Goal: Download file/media

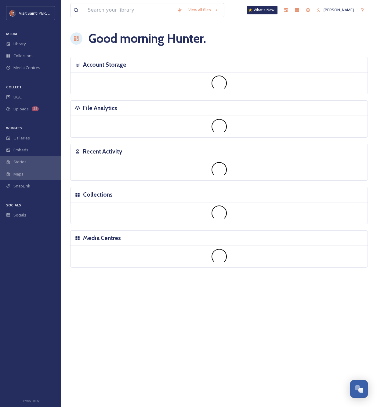
scroll to position [1041, 0]
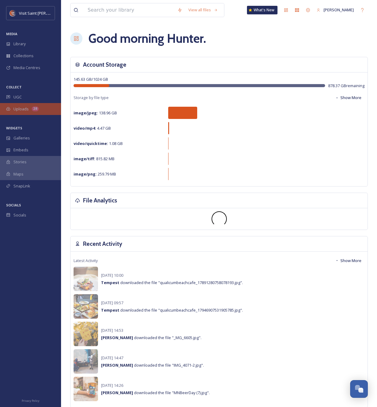
click at [26, 105] on div "Uploads 28" at bounding box center [30, 109] width 61 height 12
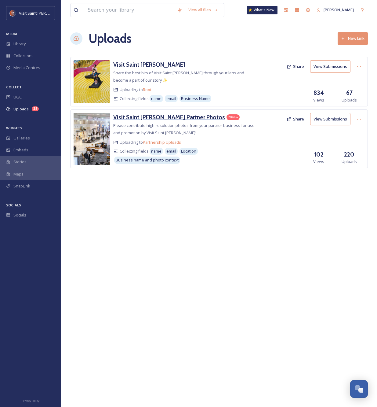
click at [129, 115] on h3 "Visit Saint [PERSON_NAME] Partner Photos" at bounding box center [169, 116] width 112 height 7
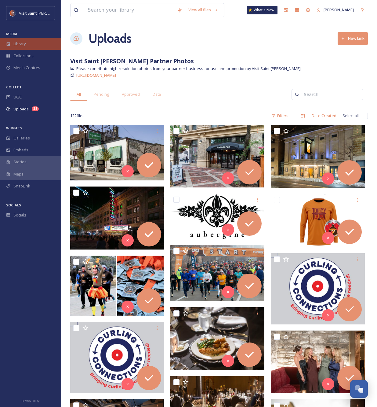
click at [26, 42] on span "Library" at bounding box center [19, 44] width 12 height 6
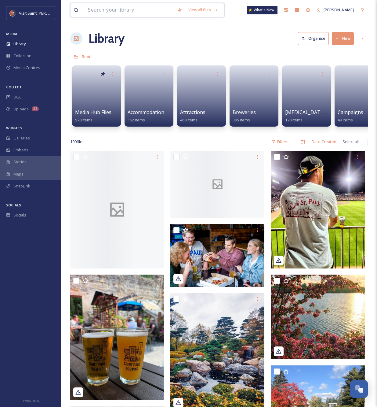
click at [101, 13] on input at bounding box center [130, 9] width 90 height 13
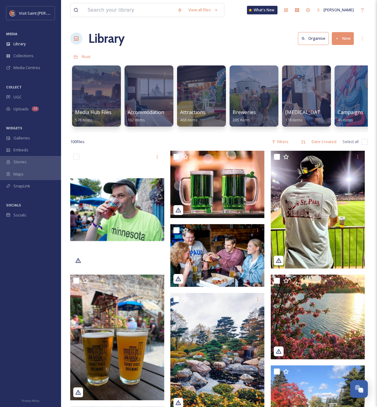
click at [206, 54] on div "Root" at bounding box center [219, 57] width 298 height 12
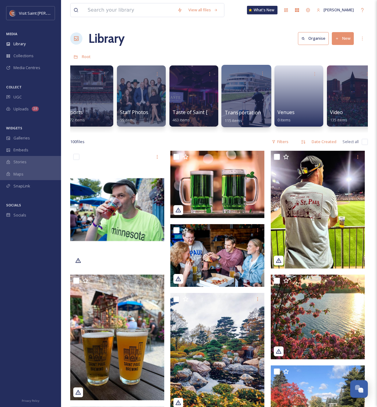
scroll to position [0, 1016]
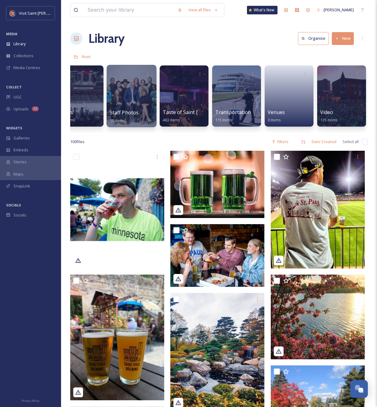
click at [130, 92] on div at bounding box center [132, 96] width 50 height 62
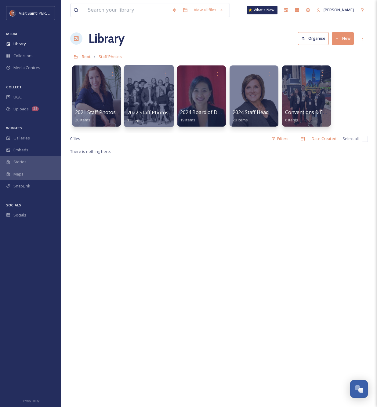
click at [139, 90] on div at bounding box center [149, 96] width 50 height 62
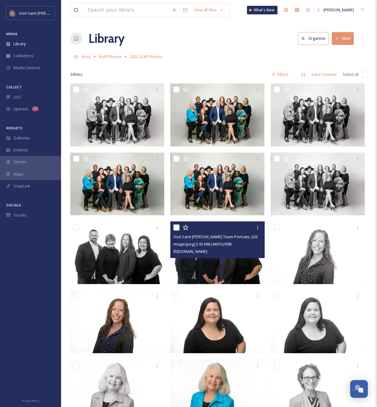
click at [202, 242] on span "image/jpeg | 2.92 MB | 4497 x 2998" at bounding box center [202, 243] width 58 height 5
click at [206, 259] on img at bounding box center [217, 252] width 94 height 63
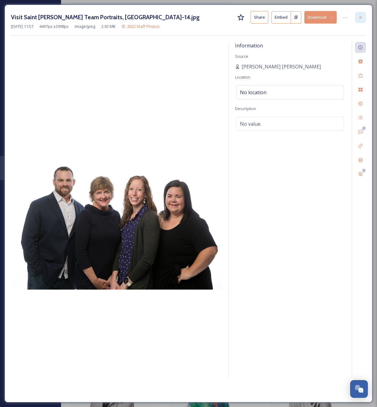
click at [360, 16] on icon at bounding box center [360, 17] width 5 height 5
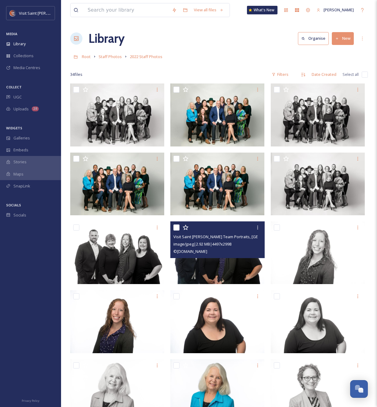
click at [208, 58] on div "Root Staff Photos 2022 Staff Photos" at bounding box center [219, 57] width 298 height 12
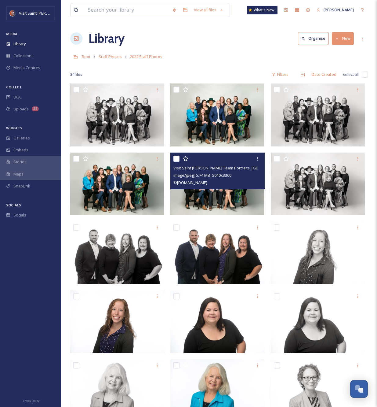
click at [219, 193] on img at bounding box center [217, 183] width 94 height 63
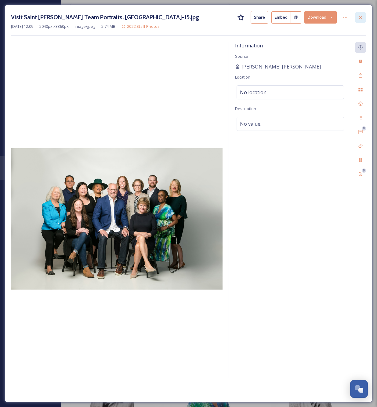
click at [359, 16] on icon at bounding box center [360, 17] width 5 height 5
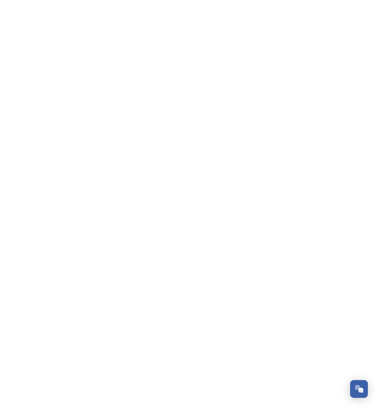
scroll to position [1041, 0]
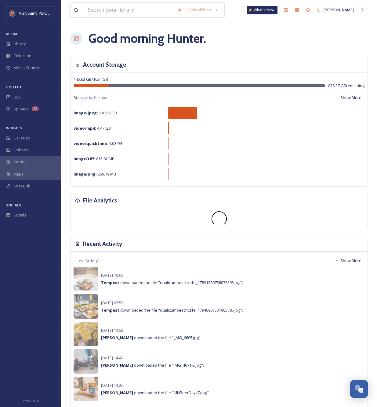
click at [94, 4] on input at bounding box center [130, 9] width 90 height 13
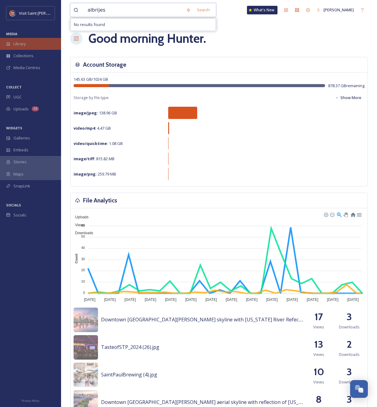
type input "albrijes"
click at [35, 43] on div "Library" at bounding box center [30, 44] width 61 height 12
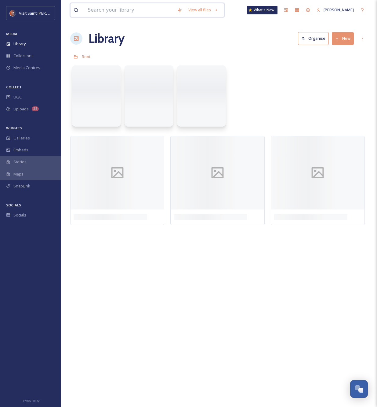
click at [106, 13] on input at bounding box center [130, 9] width 90 height 13
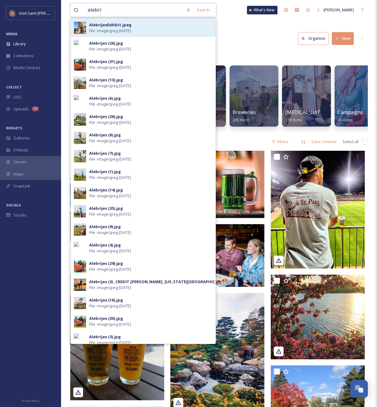
type input "alebri"
click at [104, 26] on div "AlebrijesExhibit.jpeg" at bounding box center [110, 25] width 42 height 6
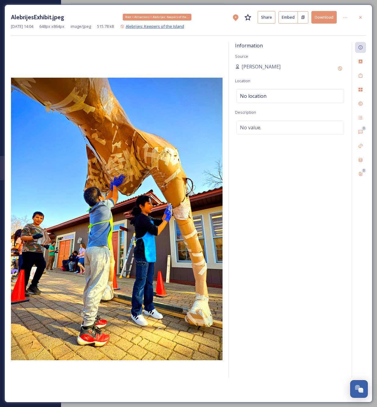
click at [148, 24] on span "Alebrijes: Keepers of the Island" at bounding box center [155, 26] width 58 height 5
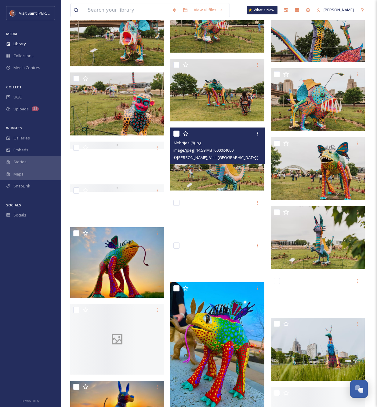
scroll to position [787, 0]
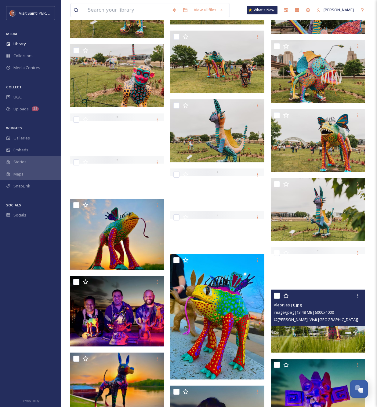
click at [316, 315] on span "image/jpeg | 13.48 MB | 6000 x 4000" at bounding box center [304, 311] width 60 height 5
click at [318, 335] on img at bounding box center [318, 320] width 94 height 63
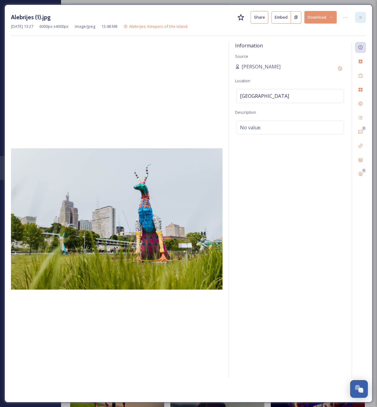
click at [362, 17] on icon at bounding box center [360, 17] width 5 height 5
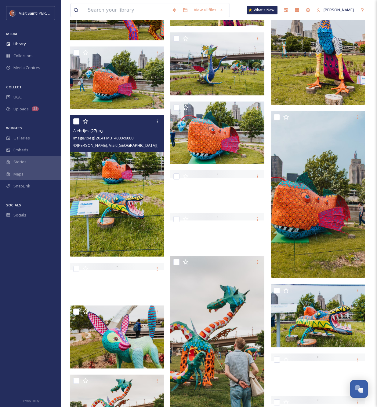
scroll to position [246, 0]
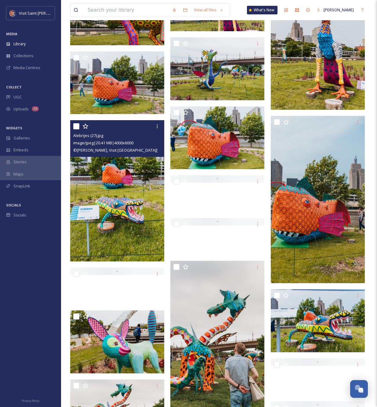
click at [123, 177] on img at bounding box center [117, 190] width 94 height 141
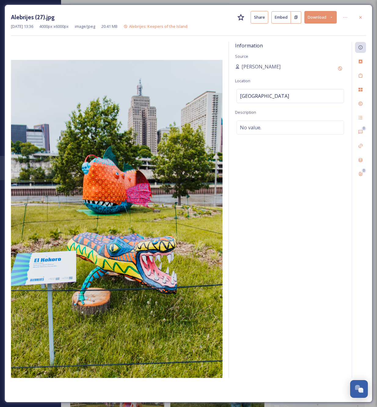
click at [316, 25] on div "Jun 09 2025 13:36 4000 px x 6000 px image/jpeg 20.41 MB Alebrijes: Keepers of t…" at bounding box center [188, 27] width 355 height 6
click at [316, 18] on button "Download" at bounding box center [321, 17] width 32 height 13
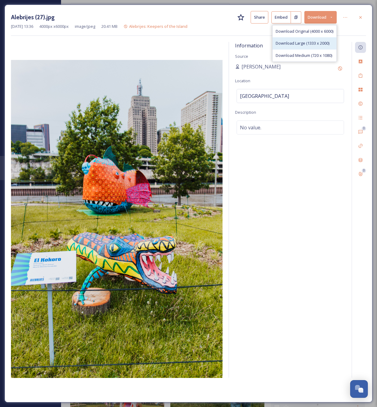
click at [311, 38] on div "Download Large (1333 x 2000)" at bounding box center [305, 43] width 64 height 12
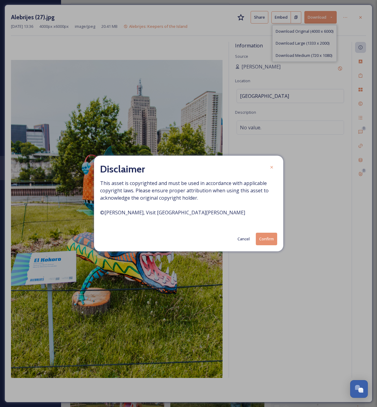
click at [267, 239] on button "Confirm" at bounding box center [266, 238] width 21 height 13
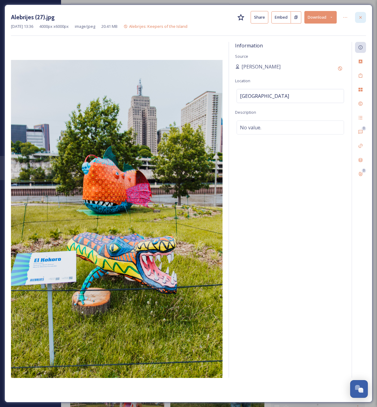
click at [359, 16] on icon at bounding box center [360, 17] width 5 height 5
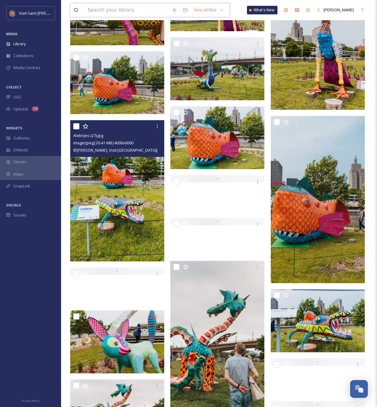
click at [103, 13] on input at bounding box center [127, 9] width 84 height 13
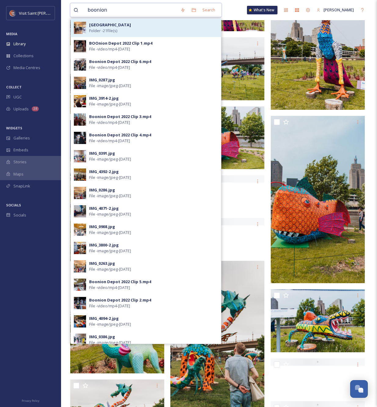
type input "boonion"
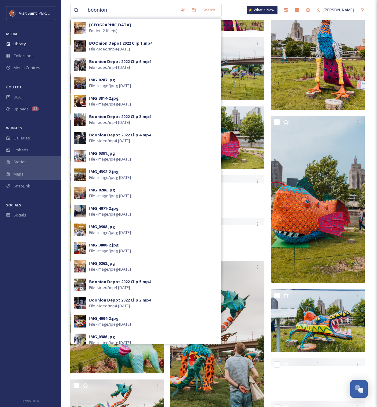
click at [94, 24] on strong "BOOnion Depot" at bounding box center [110, 24] width 42 height 5
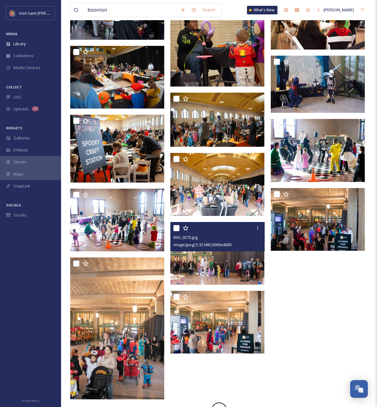
scroll to position [192, 0]
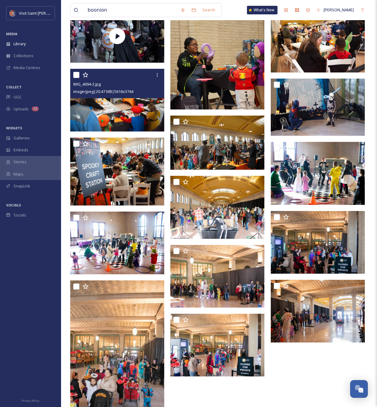
click at [127, 111] on img at bounding box center [117, 100] width 94 height 63
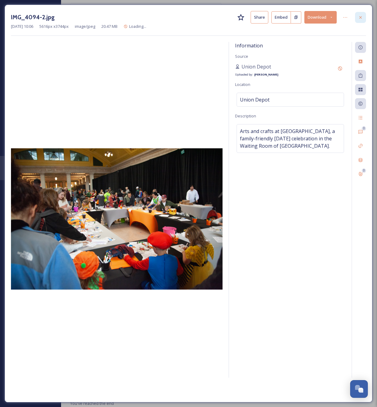
click at [362, 15] on icon at bounding box center [360, 17] width 5 height 5
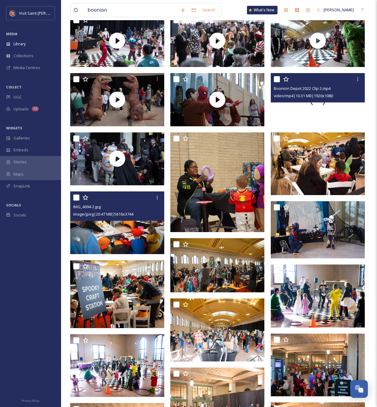
scroll to position [67, 0]
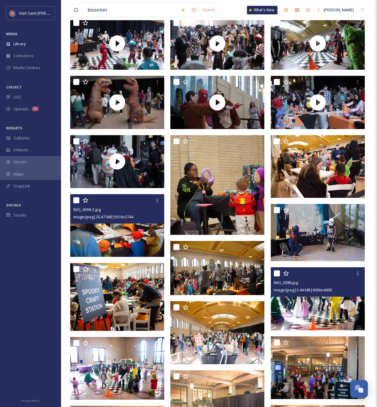
click at [312, 309] on img at bounding box center [318, 298] width 94 height 63
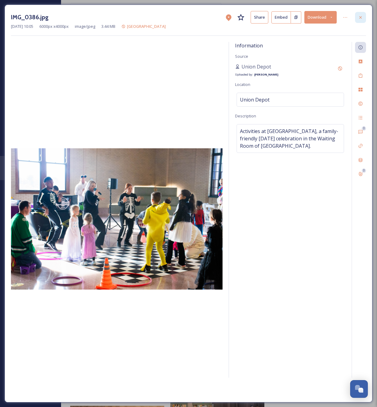
click at [361, 17] on icon at bounding box center [360, 17] width 2 height 2
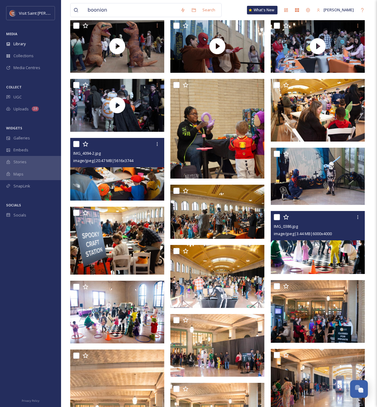
scroll to position [124, 0]
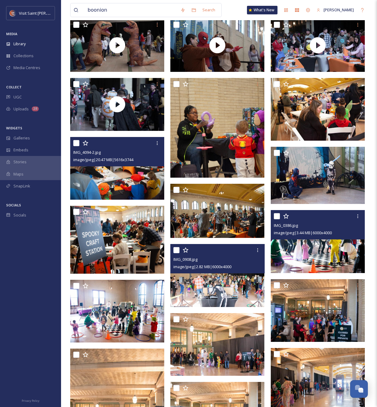
click at [213, 284] on img at bounding box center [217, 275] width 94 height 63
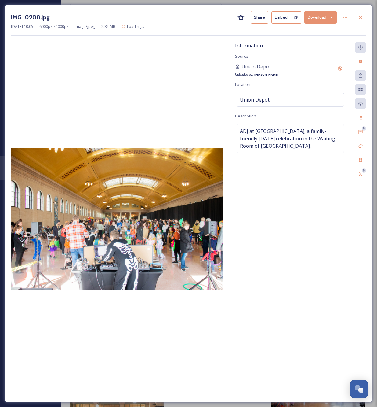
click at [330, 19] on button "Download" at bounding box center [321, 17] width 32 height 13
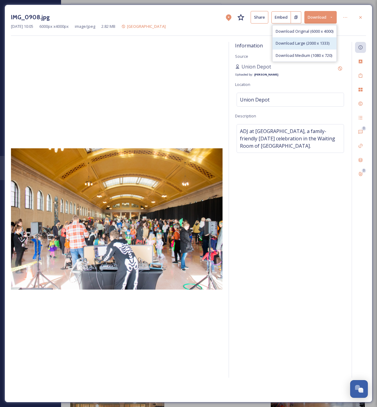
click at [319, 45] on span "Download Large (2000 x 1333)" at bounding box center [303, 43] width 54 height 6
